Goal: Find specific page/section: Find specific page/section

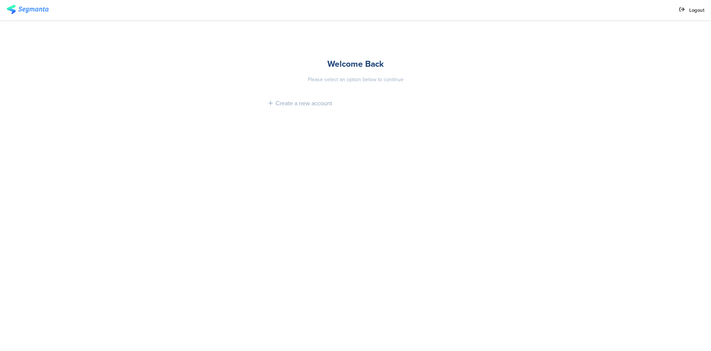
click at [25, 7] on img at bounding box center [28, 9] width 42 height 9
